Goal: Check status

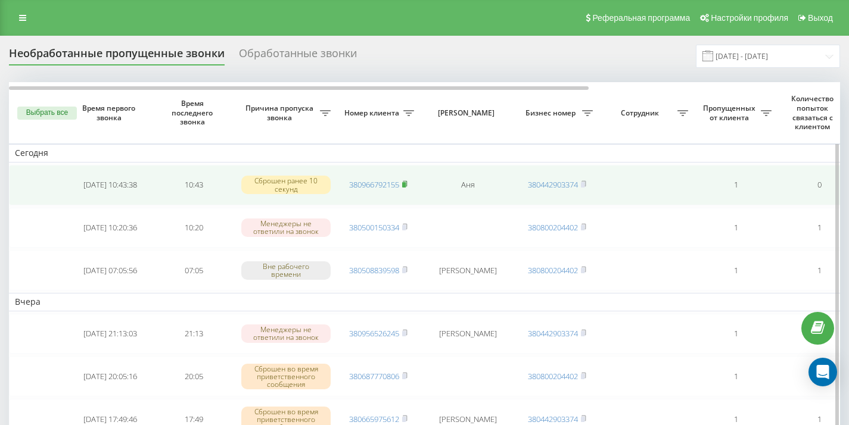
click at [405, 185] on rect at bounding box center [404, 184] width 4 height 5
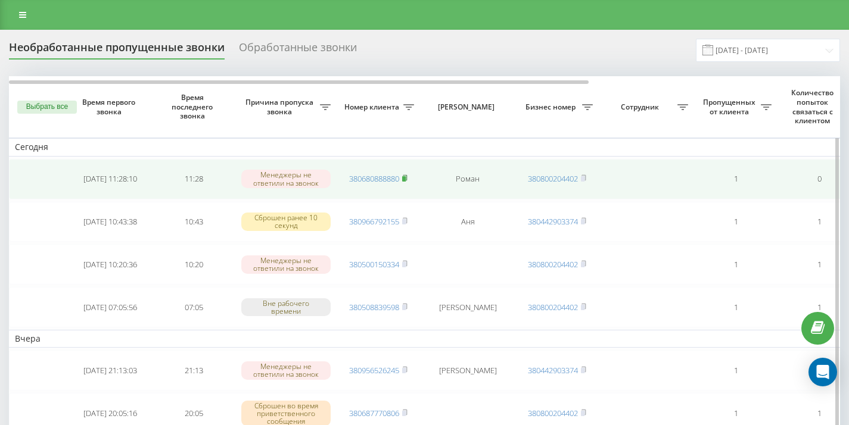
click at [405, 179] on rect at bounding box center [404, 178] width 4 height 5
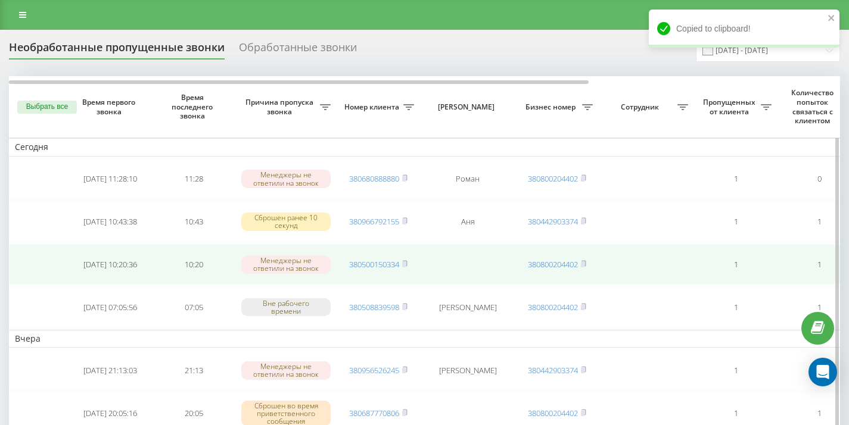
scroll to position [21, 0]
